Goal: Information Seeking & Learning: Check status

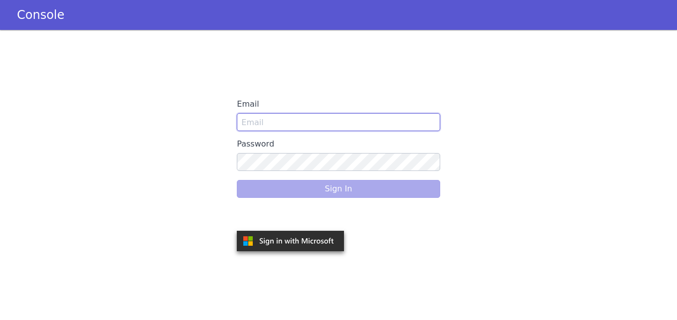
click at [306, 119] on input "Email" at bounding box center [338, 122] width 203 height 18
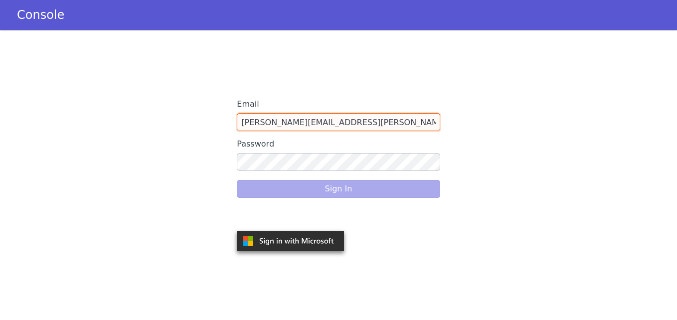
type input "snehal.gidh@idfcfirstbank.com"
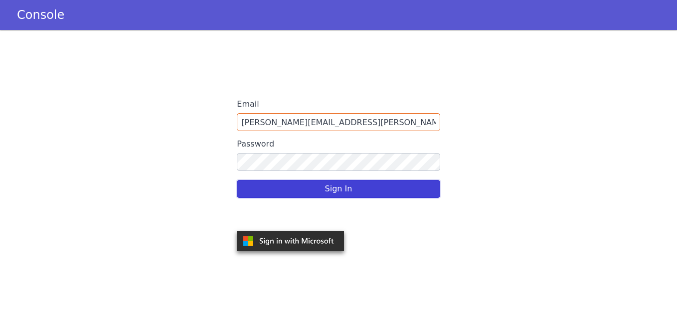
click at [310, 186] on button "Sign In" at bounding box center [338, 189] width 203 height 18
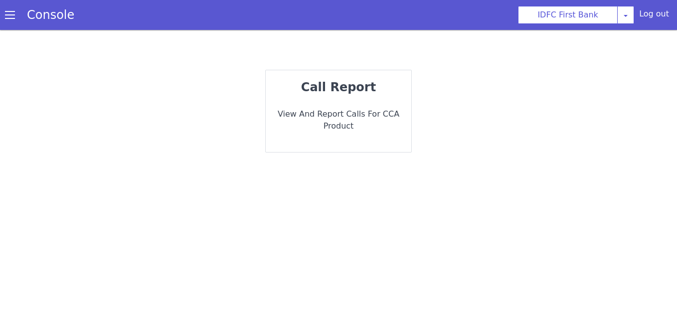
click at [339, 117] on p "View and report calls for CCA Product" at bounding box center [339, 120] width 130 height 24
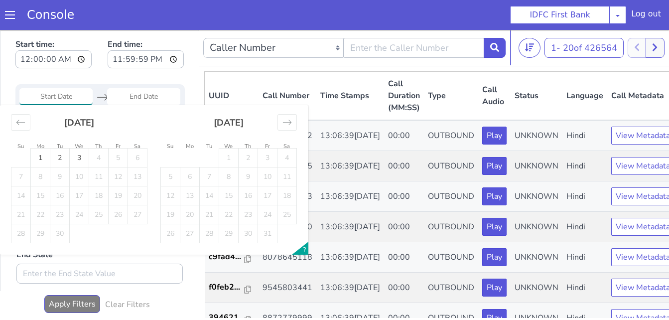
click at [54, 94] on input "Start Date" at bounding box center [55, 96] width 73 height 17
click at [59, 156] on td "2" at bounding box center [59, 158] width 19 height 19
type input "[DATE]"
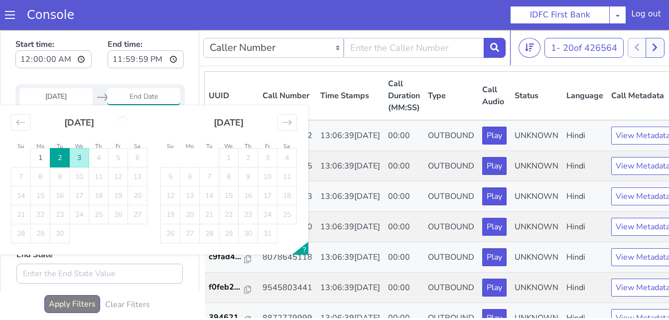
click at [80, 158] on td "3" at bounding box center [79, 158] width 19 height 19
type input "[DATE]"
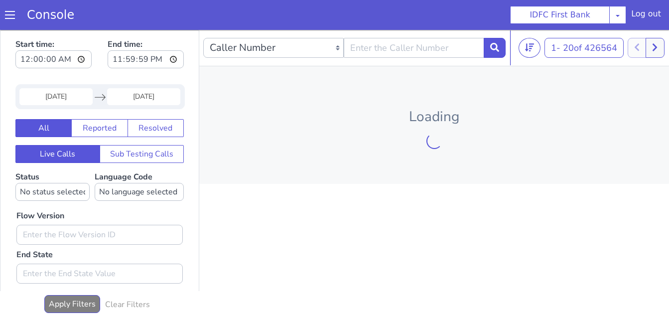
drag, startPoint x: 421, startPoint y: 38, endPoint x: 418, endPoint y: 43, distance: 5.7
click at [421, 39] on div "Caller Number Call UUID Custom Parameter" at bounding box center [354, 48] width 303 height 28
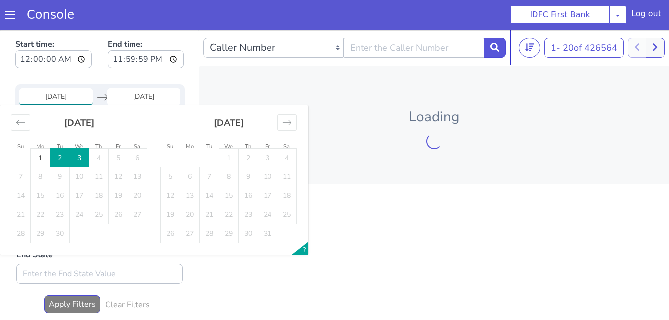
click at [48, 95] on input "[DATE]" at bounding box center [55, 96] width 73 height 17
click at [44, 154] on td "1" at bounding box center [40, 158] width 19 height 19
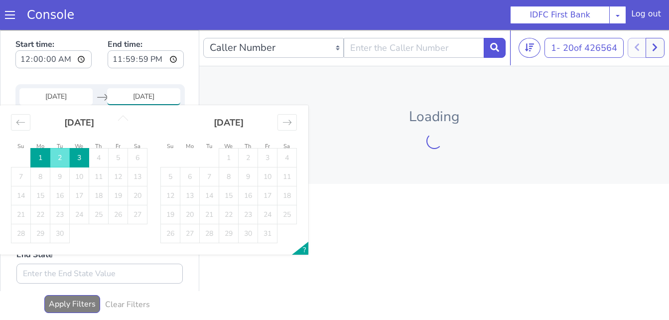
type input "[DATE]"
click at [93, 163] on td "4" at bounding box center [98, 158] width 19 height 19
click at [83, 160] on td "3" at bounding box center [79, 158] width 19 height 19
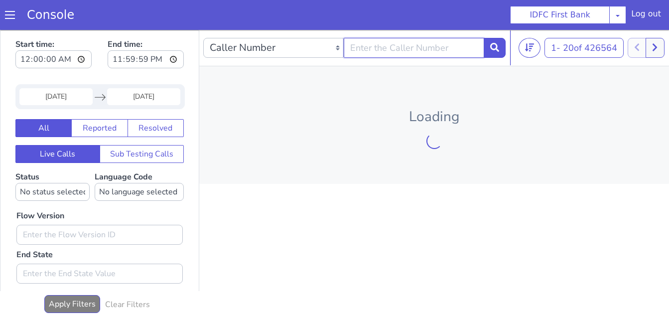
click at [376, 53] on input "text" at bounding box center [414, 48] width 141 height 20
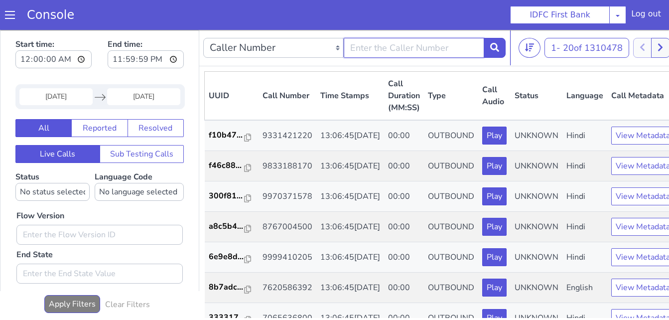
paste input "7980630780"
type input "7980630780"
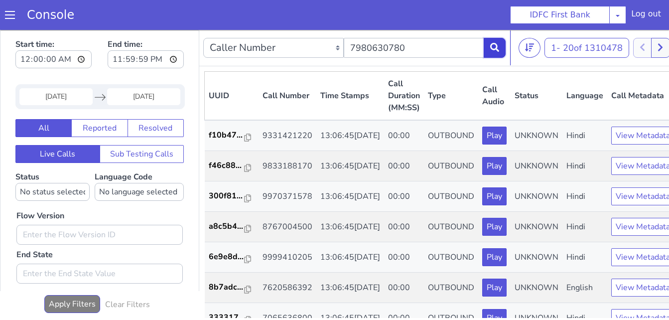
click at [493, 52] on icon at bounding box center [494, 47] width 9 height 9
click at [493, 52] on button at bounding box center [495, 48] width 22 height 20
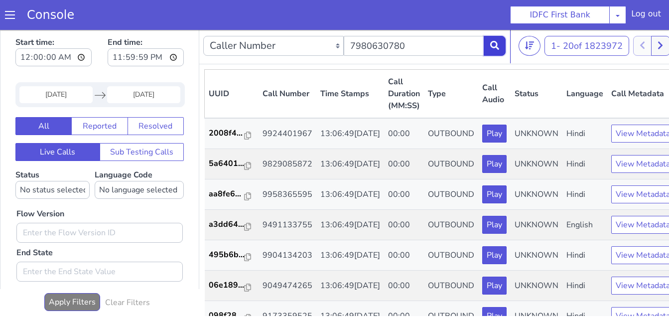
scroll to position [2, 0]
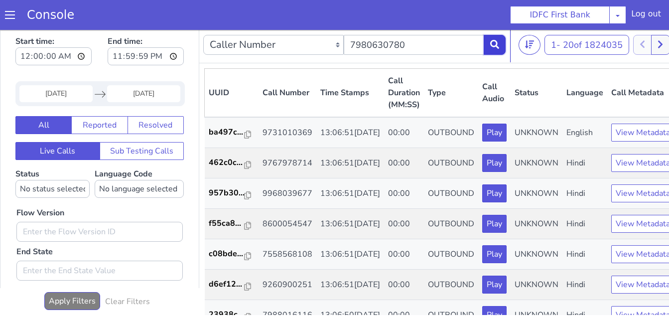
click at [488, 46] on button at bounding box center [495, 45] width 22 height 20
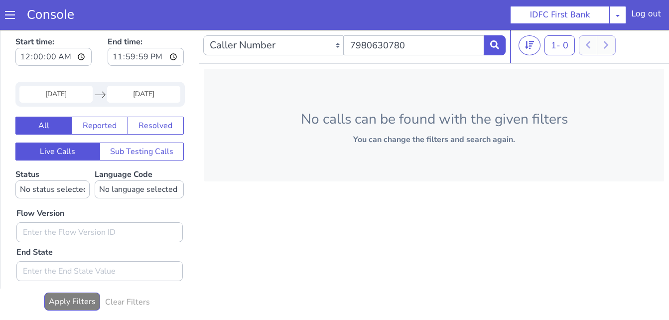
click at [54, 94] on input "[DATE]" at bounding box center [55, 94] width 73 height 17
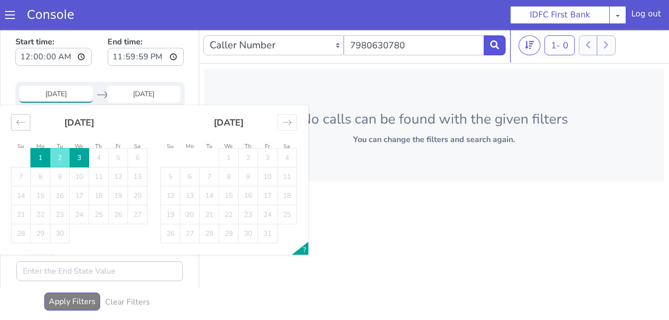
click at [18, 123] on icon "Move backward to switch to the previous month." at bounding box center [20, 122] width 9 height 9
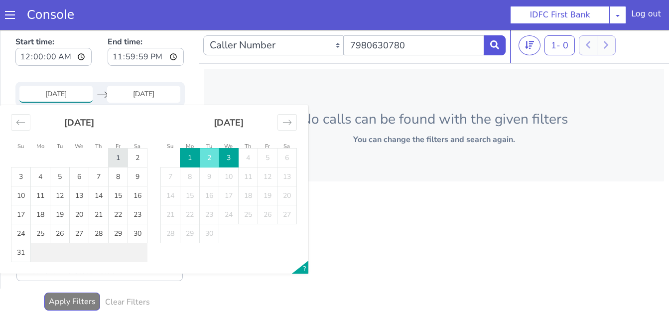
click at [113, 159] on td "1" at bounding box center [118, 158] width 19 height 19
type input "[DATE]"
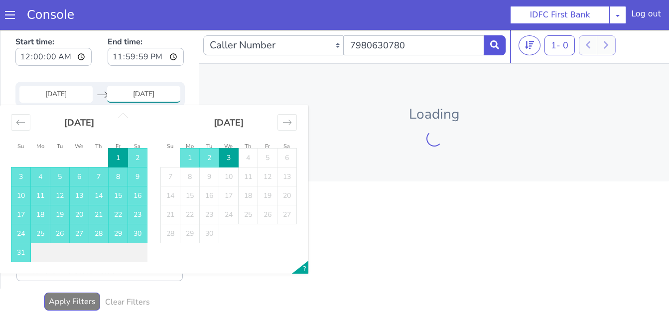
click at [225, 162] on td "3" at bounding box center [228, 158] width 19 height 19
